Goal: Task Accomplishment & Management: Use online tool/utility

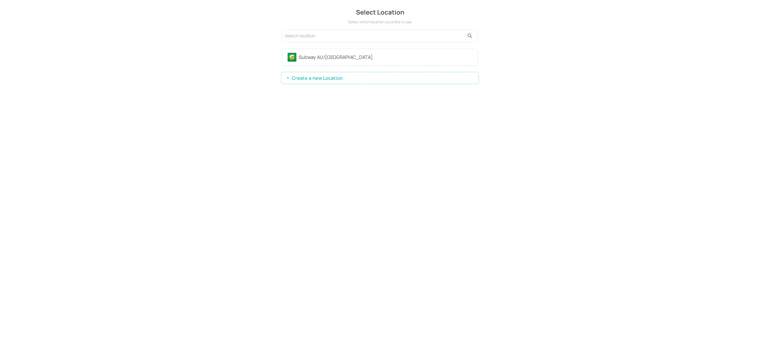
click at [330, 55] on div "Subway AU/[GEOGRAPHIC_DATA]" at bounding box center [386, 57] width 174 height 7
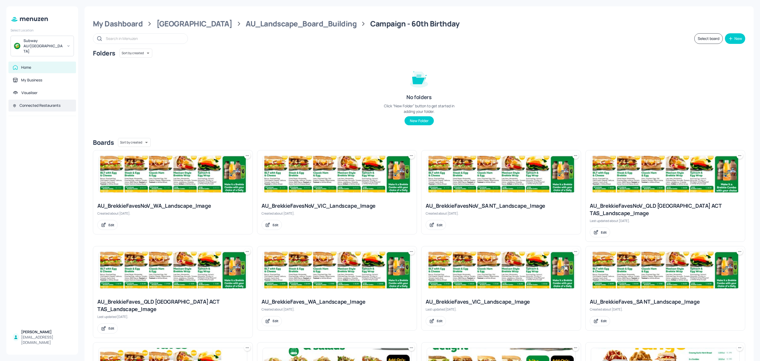
click at [36, 103] on div "Connected Restaurants" at bounding box center [40, 105] width 41 height 5
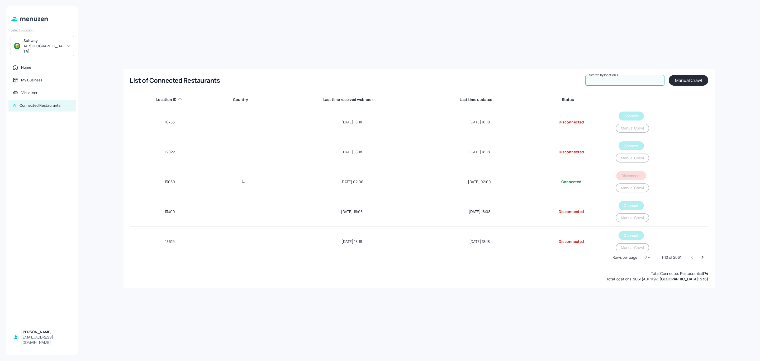
click at [610, 78] on div "Search by location ID Search by location ID" at bounding box center [624, 80] width 79 height 11
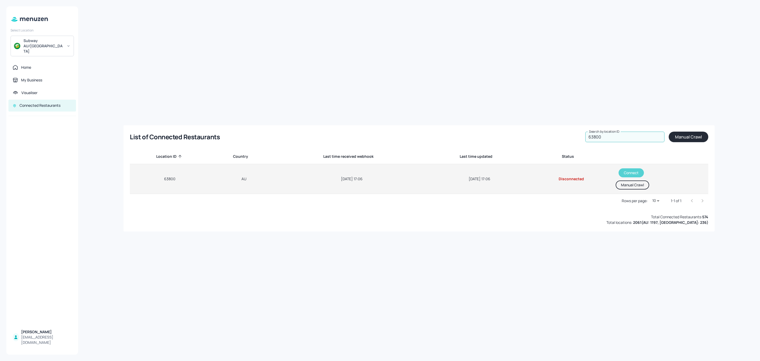
type input "63800"
click at [628, 171] on button "Connect" at bounding box center [631, 172] width 25 height 9
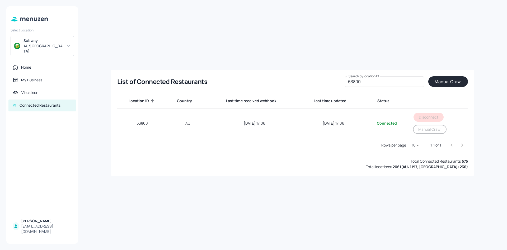
click at [419, 207] on div "List of Connected Restaurants Search by location ID 63800 Search by location ID…" at bounding box center [292, 124] width 416 height 237
drag, startPoint x: 305, startPoint y: 12, endPoint x: 324, endPoint y: 16, distance: 19.0
click at [306, 12] on div "List of Connected Restaurants Search by location ID 63800 Search by location ID…" at bounding box center [292, 124] width 416 height 237
